Goal: Check status: Check status

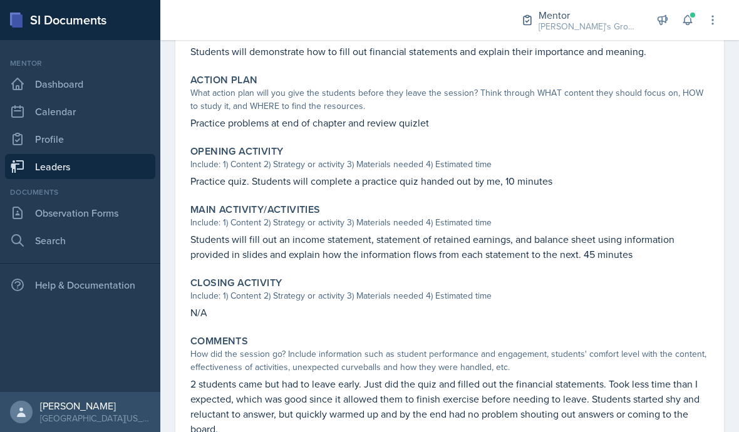
scroll to position [40, 0]
click at [609, 384] on p "2 students came but had to leave early. Just did the quiz and filled out the fi…" at bounding box center [449, 407] width 519 height 60
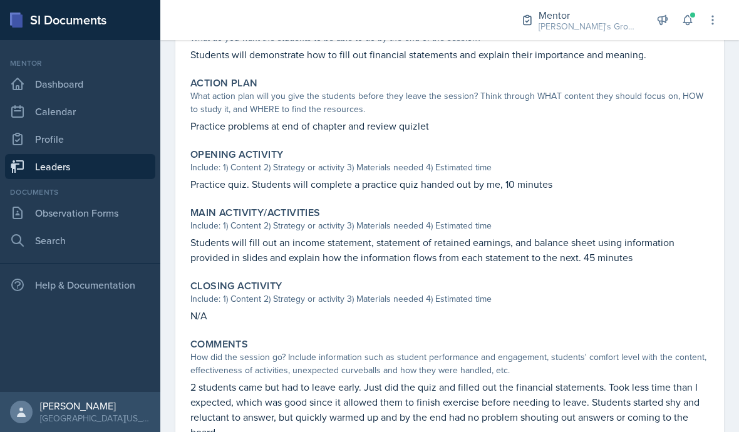
click at [586, 423] on div "[DATE] [PERSON_NAME] ACC 211 Fall 2025 View Comments Comments Send Share Downlo…" at bounding box center [449, 156] width 579 height 667
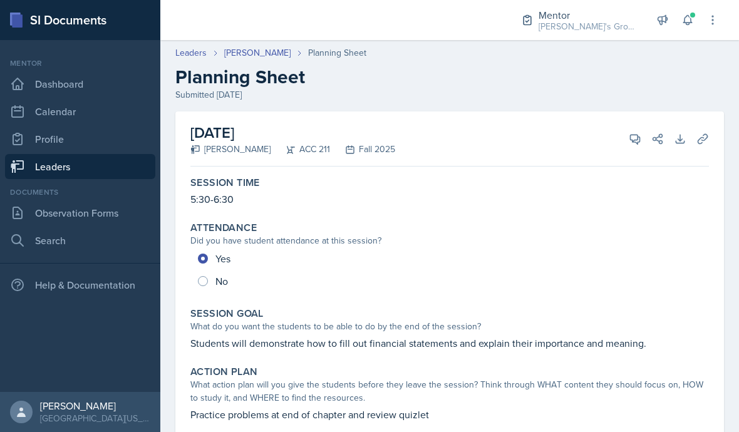
scroll to position [0, 0]
click at [63, 154] on link "Leaders" at bounding box center [80, 166] width 150 height 25
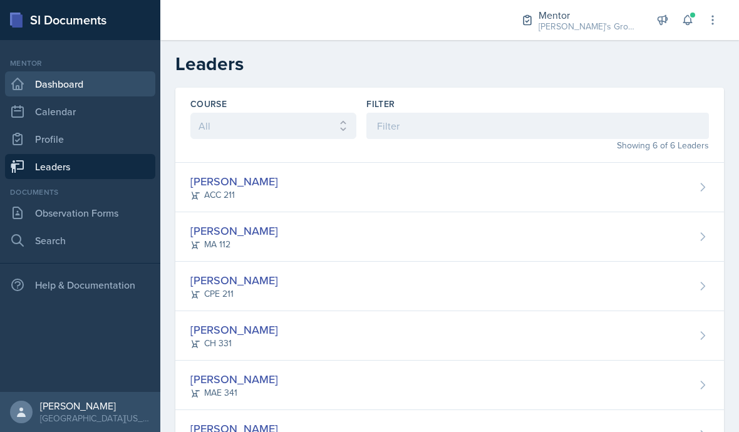
click at [48, 82] on link "Dashboard" at bounding box center [80, 83] width 150 height 25
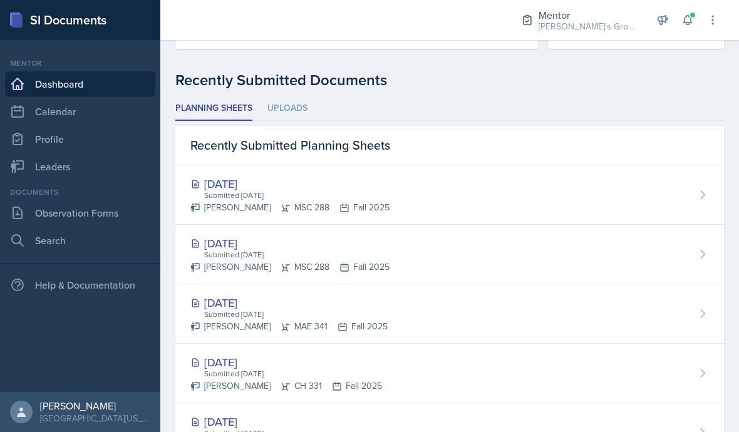
scroll to position [311, 0]
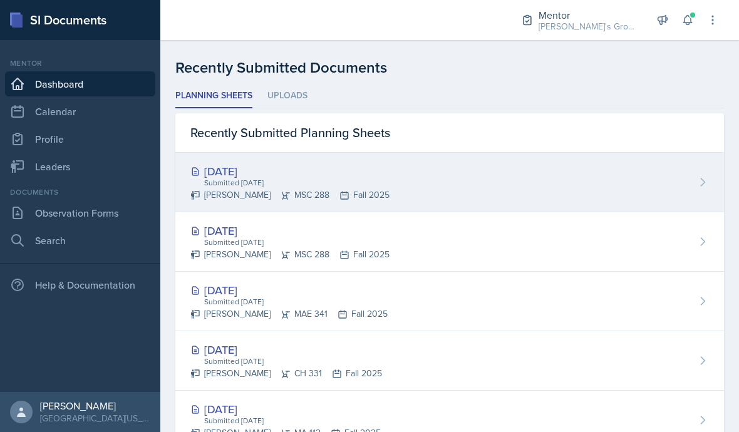
click at [217, 177] on div "Submitted [DATE]" at bounding box center [296, 182] width 187 height 11
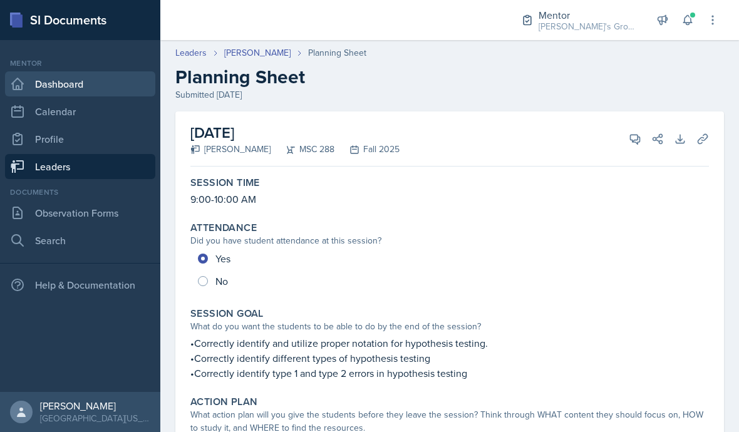
click at [65, 71] on link "Dashboard" at bounding box center [80, 83] width 150 height 25
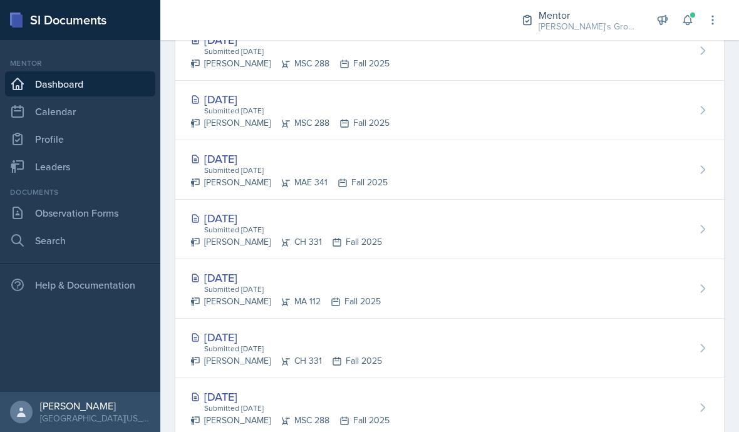
scroll to position [447, 0]
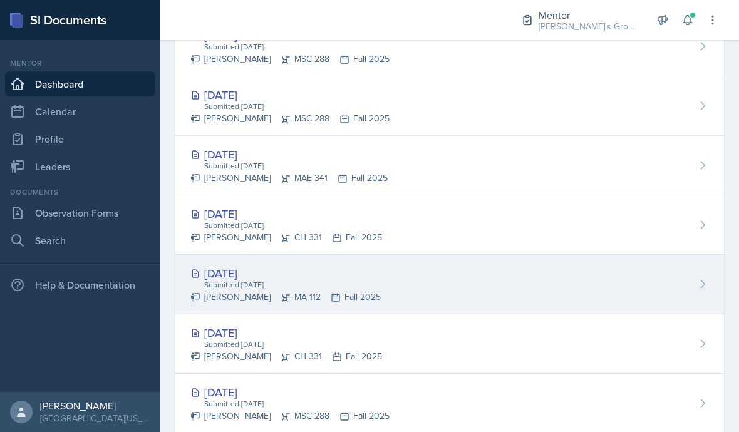
click at [218, 280] on div "Submitted [DATE]" at bounding box center [292, 284] width 178 height 11
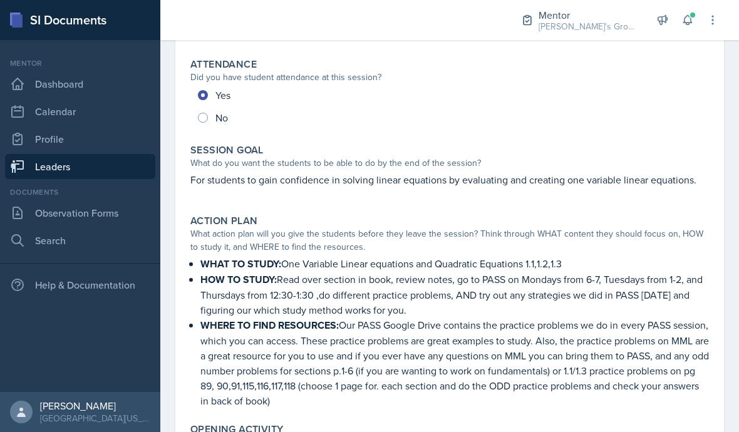
scroll to position [172, 0]
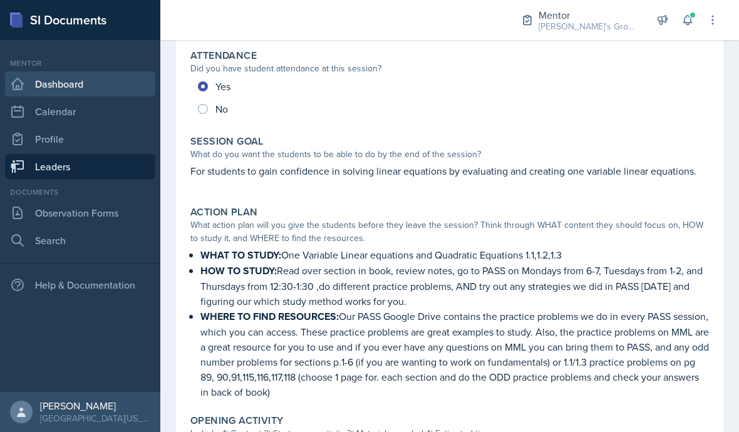
click at [51, 83] on link "Dashboard" at bounding box center [80, 83] width 150 height 25
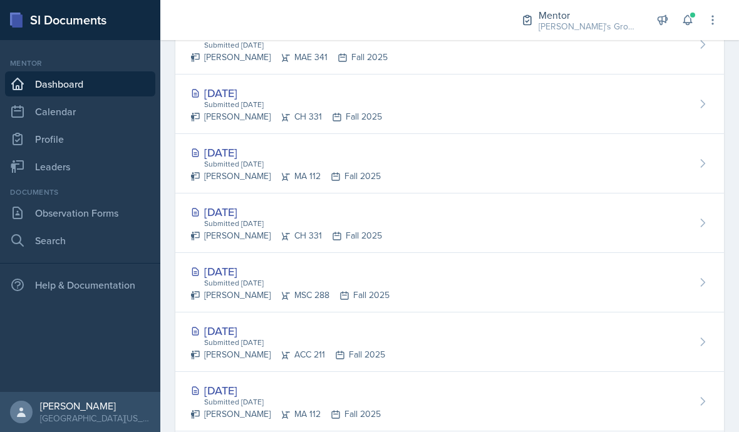
scroll to position [582, 0]
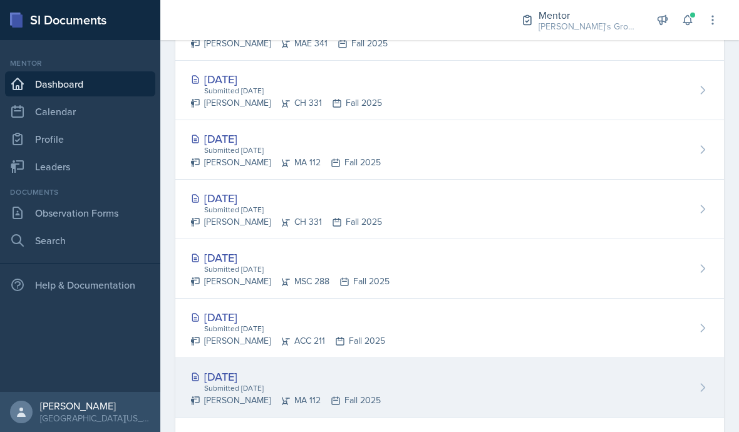
click at [223, 383] on div "Submitted [DATE]" at bounding box center [292, 388] width 178 height 11
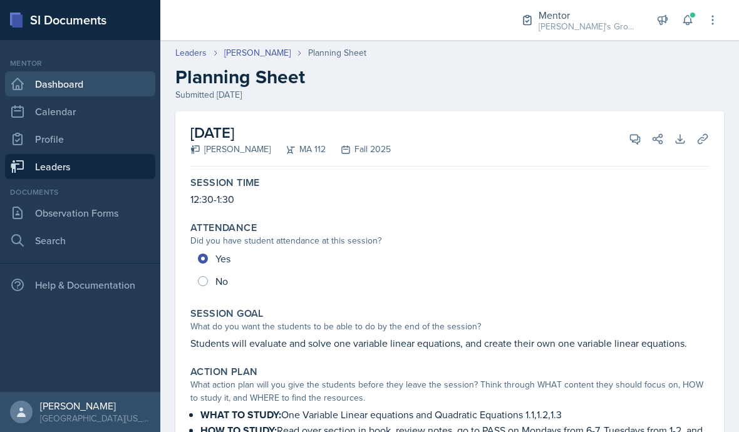
click at [54, 71] on link "Dashboard" at bounding box center [80, 83] width 150 height 25
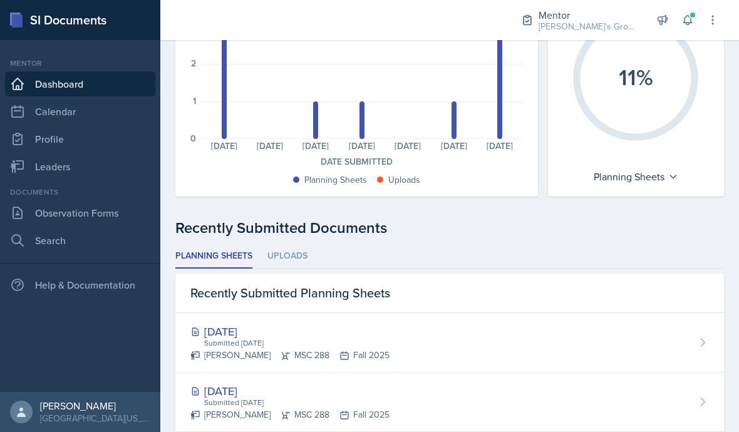
scroll to position [168, 0]
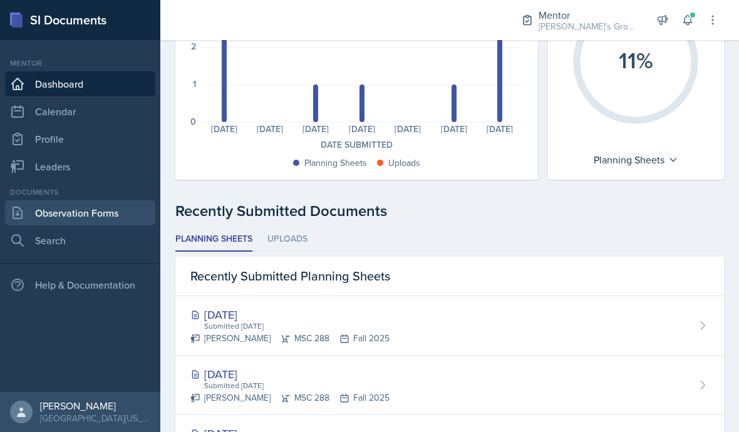
click at [46, 216] on link "Observation Forms" at bounding box center [80, 212] width 150 height 25
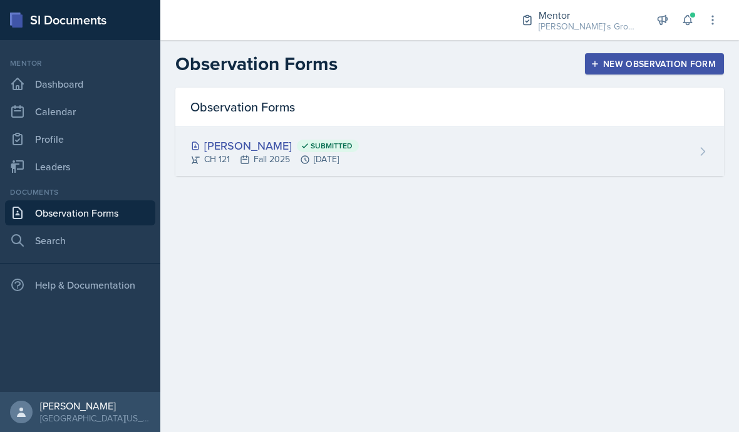
click at [657, 160] on div "[PERSON_NAME] Submitted CH 121 Fall 2025 [DATE]" at bounding box center [449, 151] width 549 height 49
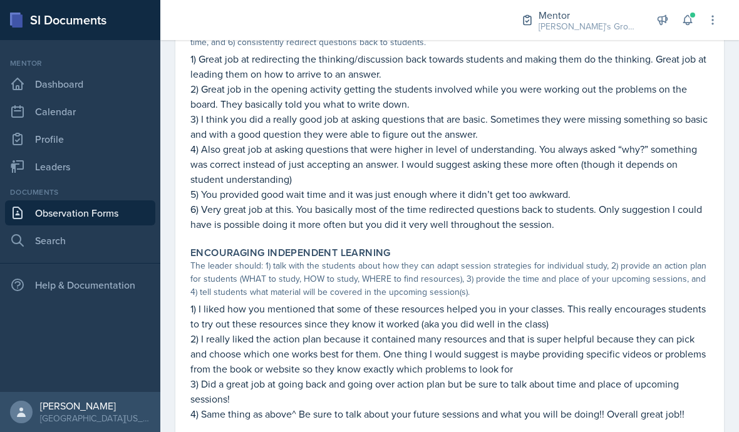
scroll to position [1044, 0]
click at [42, 86] on link "Dashboard" at bounding box center [80, 83] width 150 height 25
